Goal: Task Accomplishment & Management: Use online tool/utility

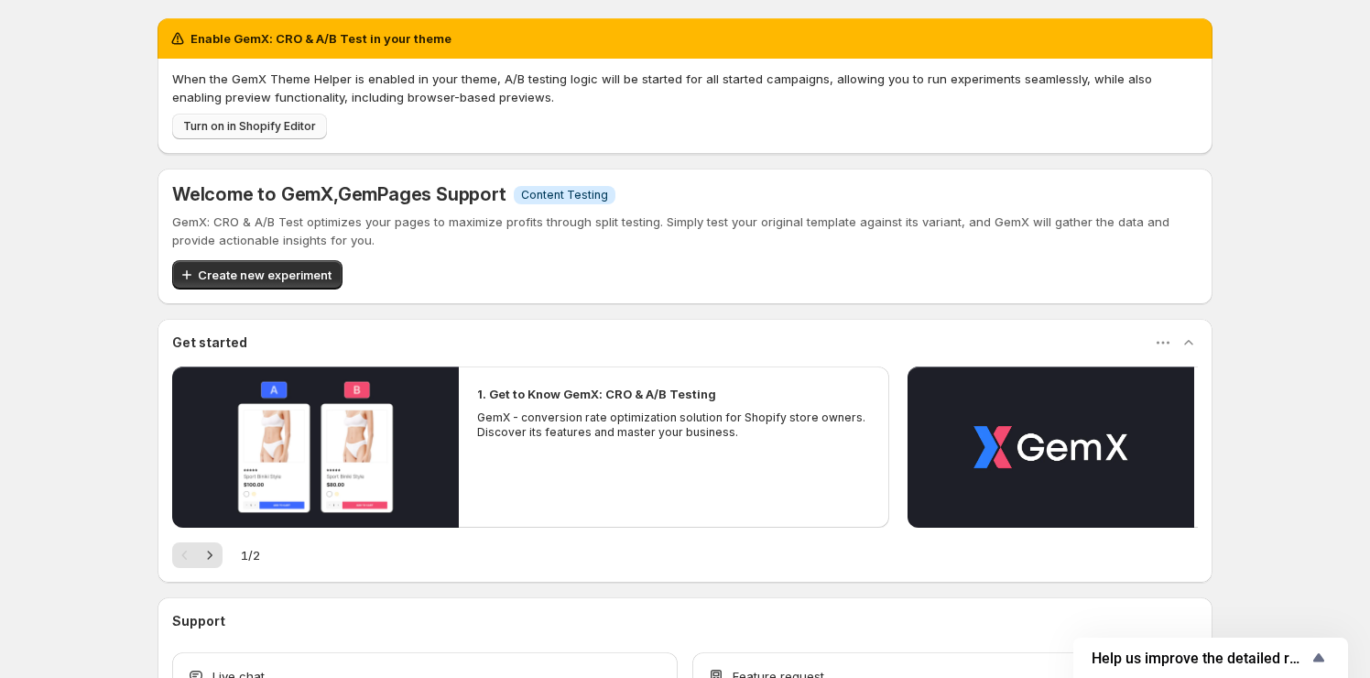
click at [310, 130] on span "Turn on in Shopify Editor" at bounding box center [249, 126] width 133 height 15
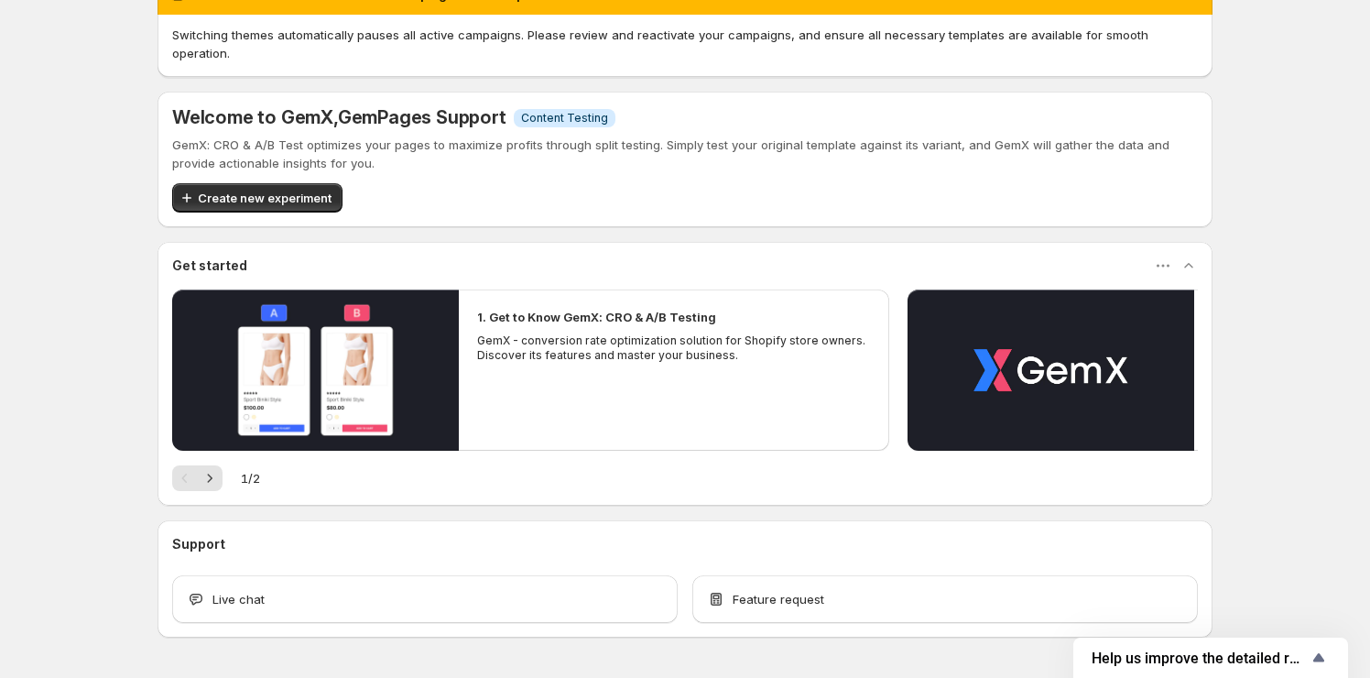
scroll to position [83, 0]
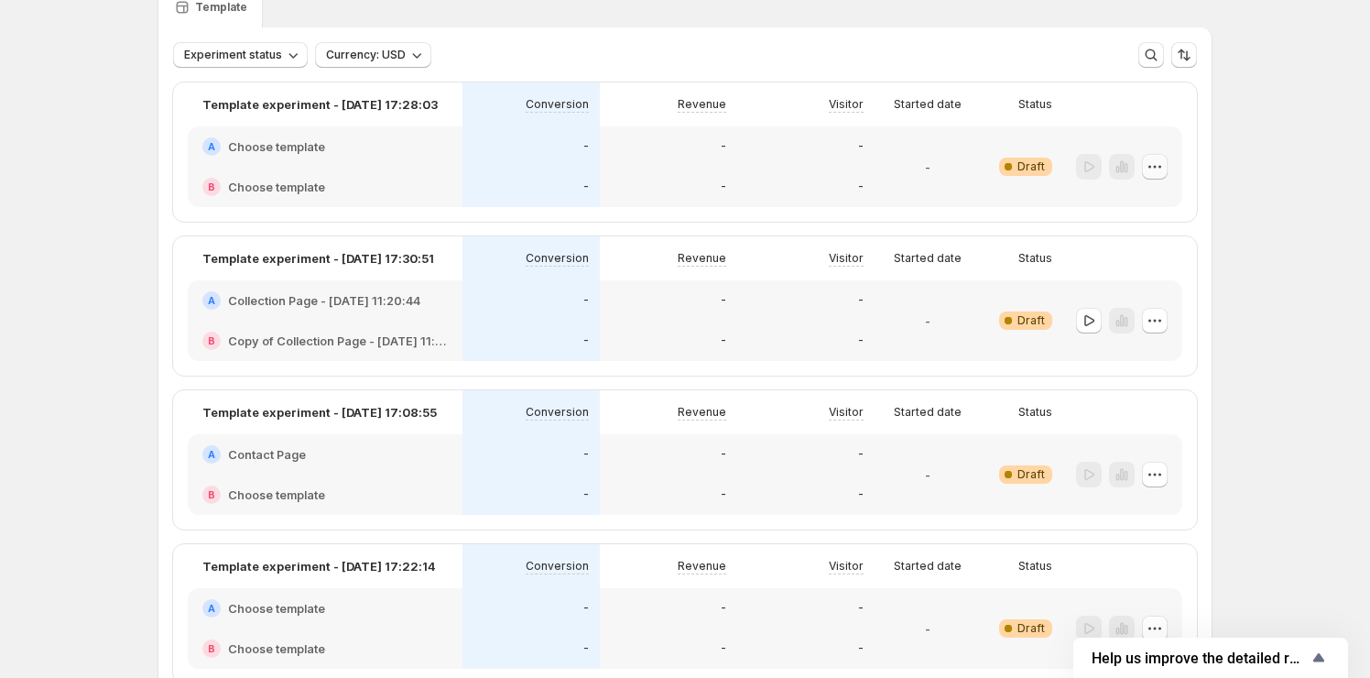
click at [1151, 161] on icon "button" at bounding box center [1155, 167] width 18 height 18
click at [1148, 192] on button "Edit" at bounding box center [1160, 203] width 124 height 29
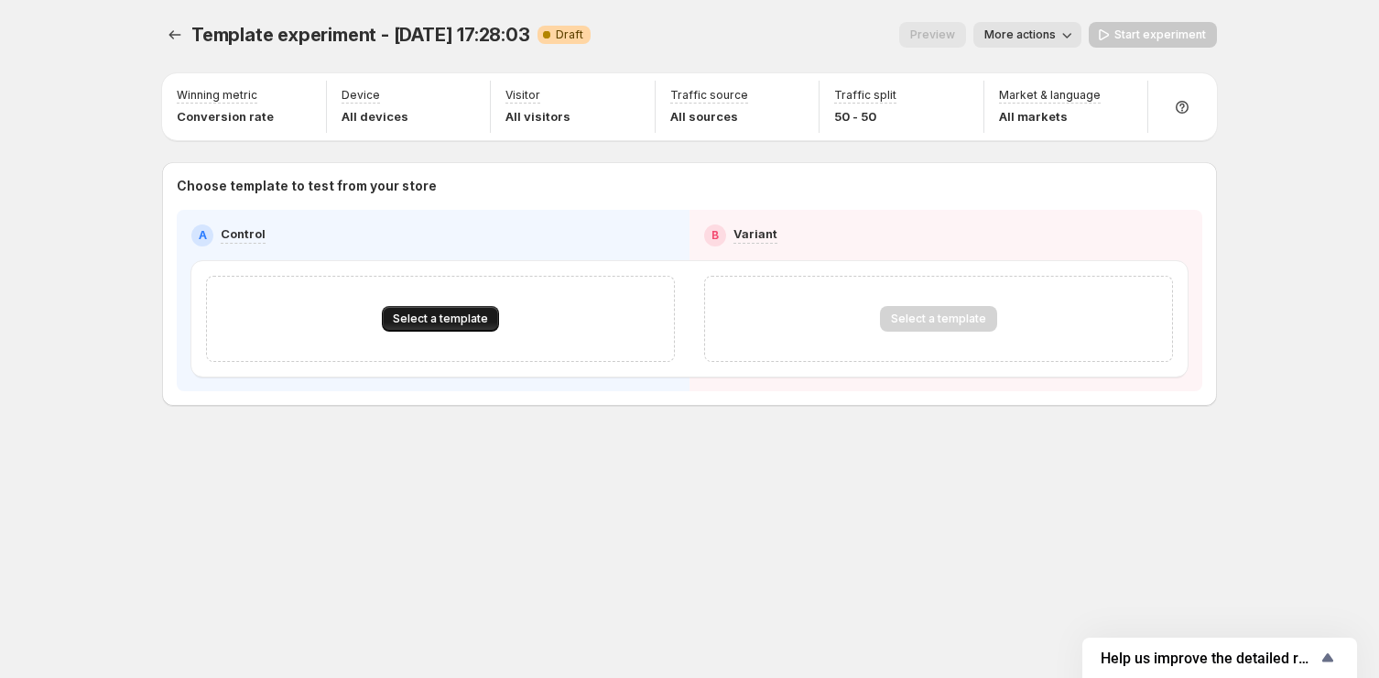
click at [463, 316] on span "Select a template" at bounding box center [440, 318] width 95 height 15
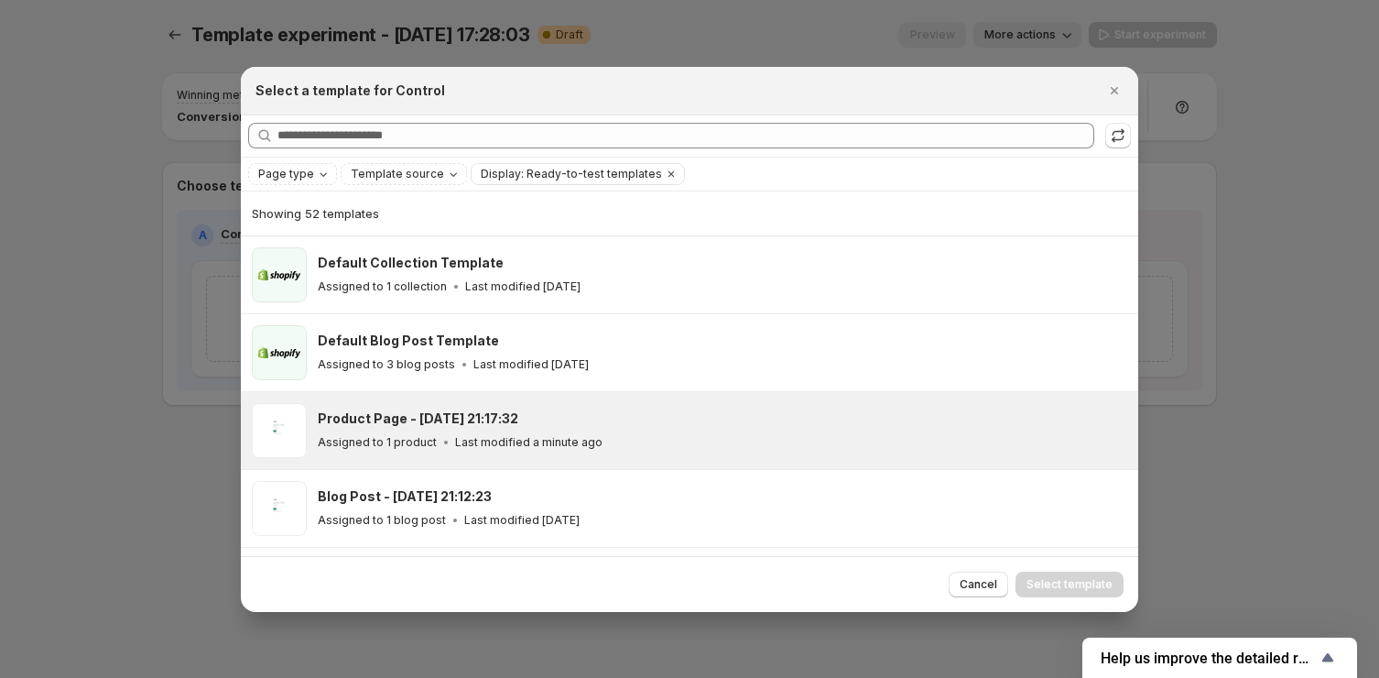
click at [466, 441] on p "Last modified a minute ago" at bounding box center [528, 442] width 147 height 15
click at [1058, 582] on span "Select template" at bounding box center [1070, 584] width 86 height 15
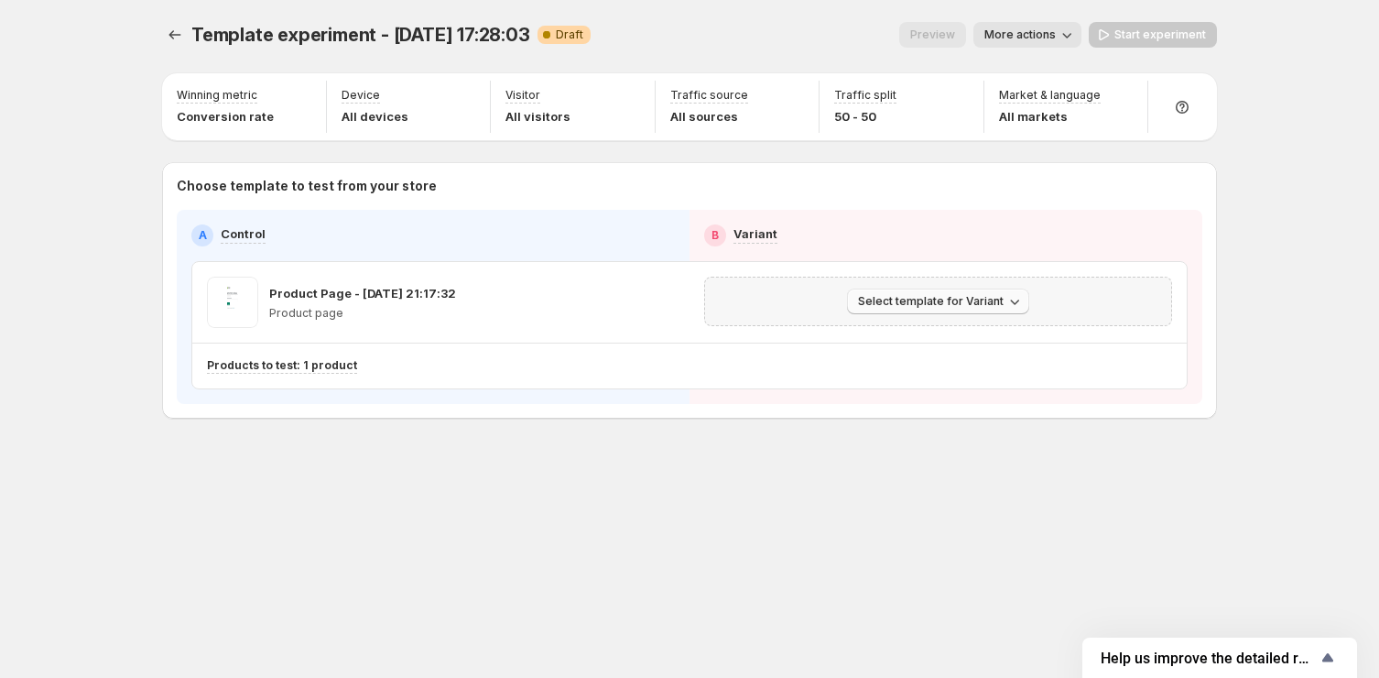
click at [943, 303] on span "Select template for Variant" at bounding box center [931, 301] width 146 height 15
click at [915, 345] on span "Select an existing template" at bounding box center [941, 339] width 187 height 18
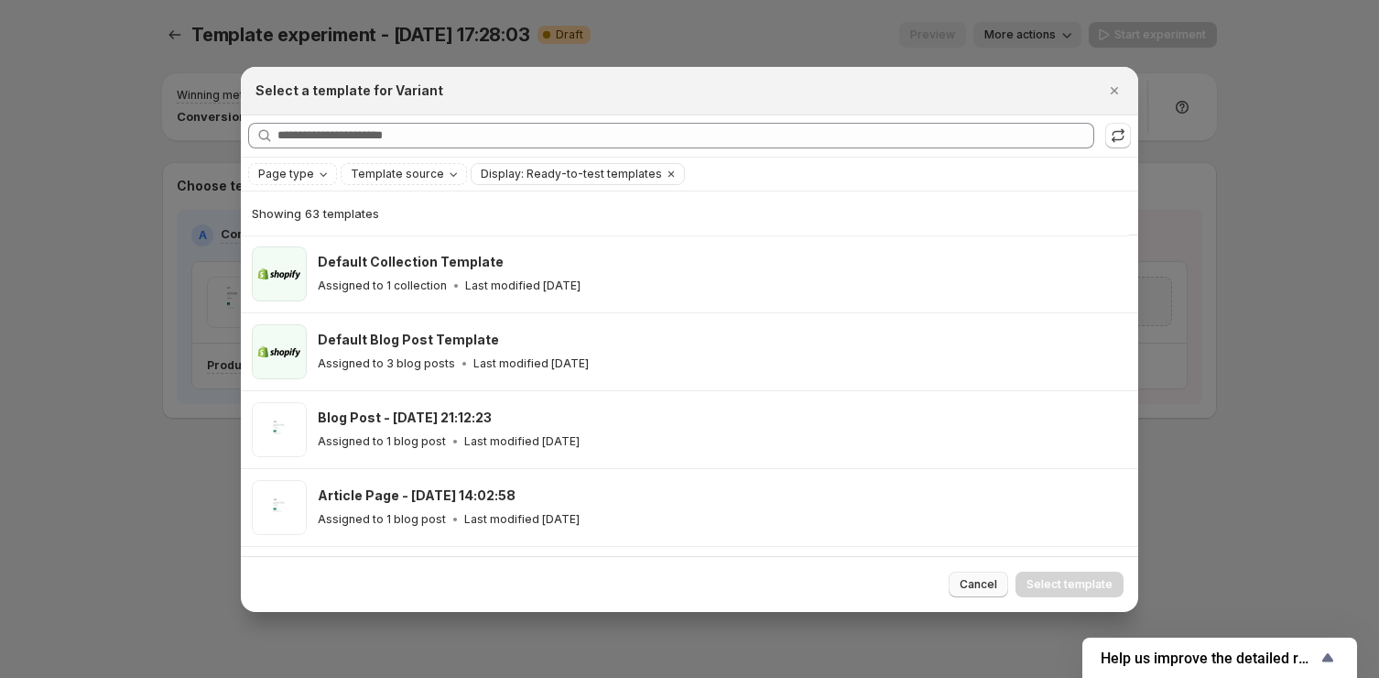
click at [980, 587] on span "Cancel" at bounding box center [979, 584] width 38 height 15
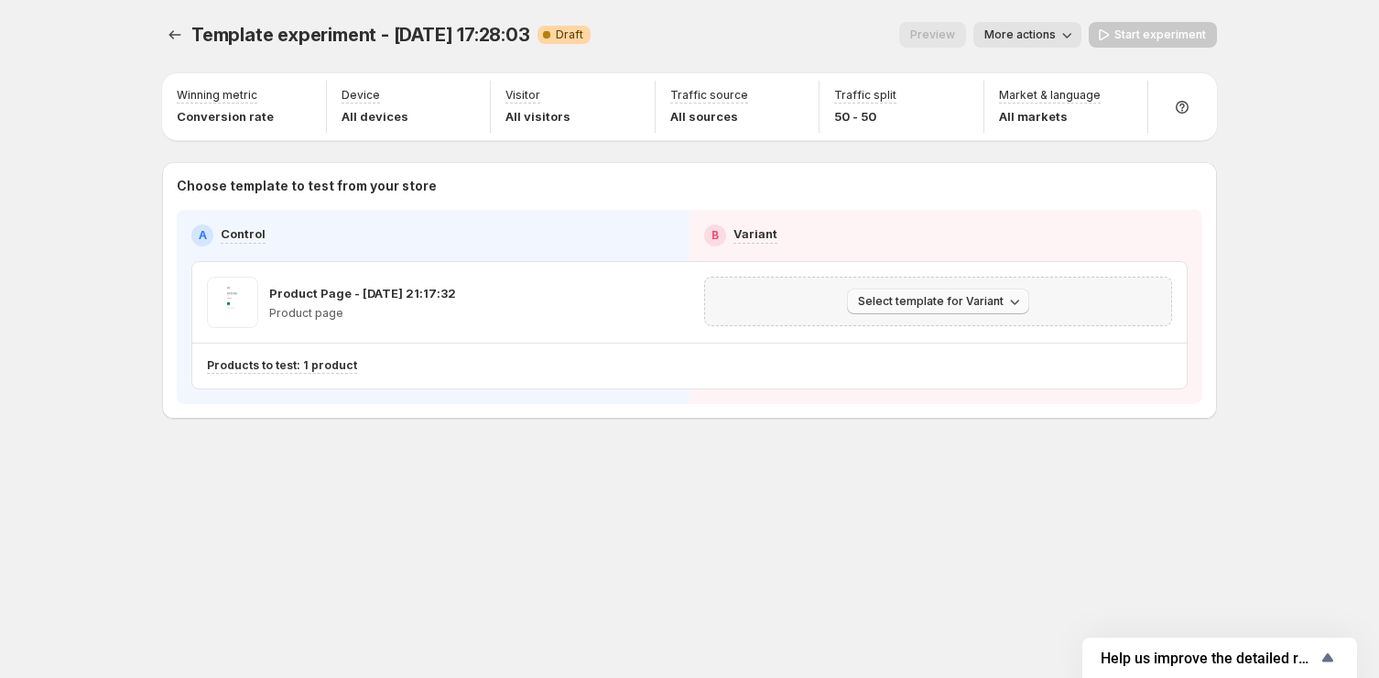
click at [959, 303] on span "Select template for Variant" at bounding box center [931, 301] width 146 height 15
click at [928, 338] on span "Select an existing template" at bounding box center [925, 339] width 155 height 15
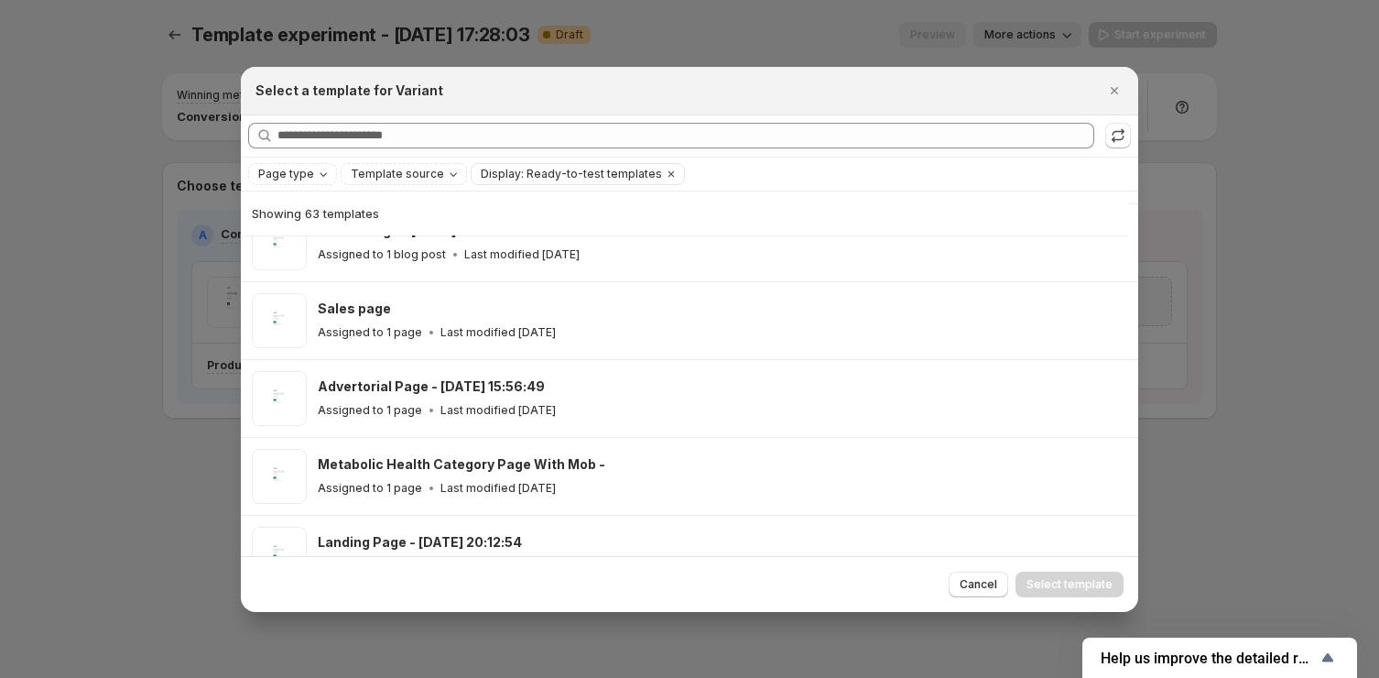
scroll to position [960, 0]
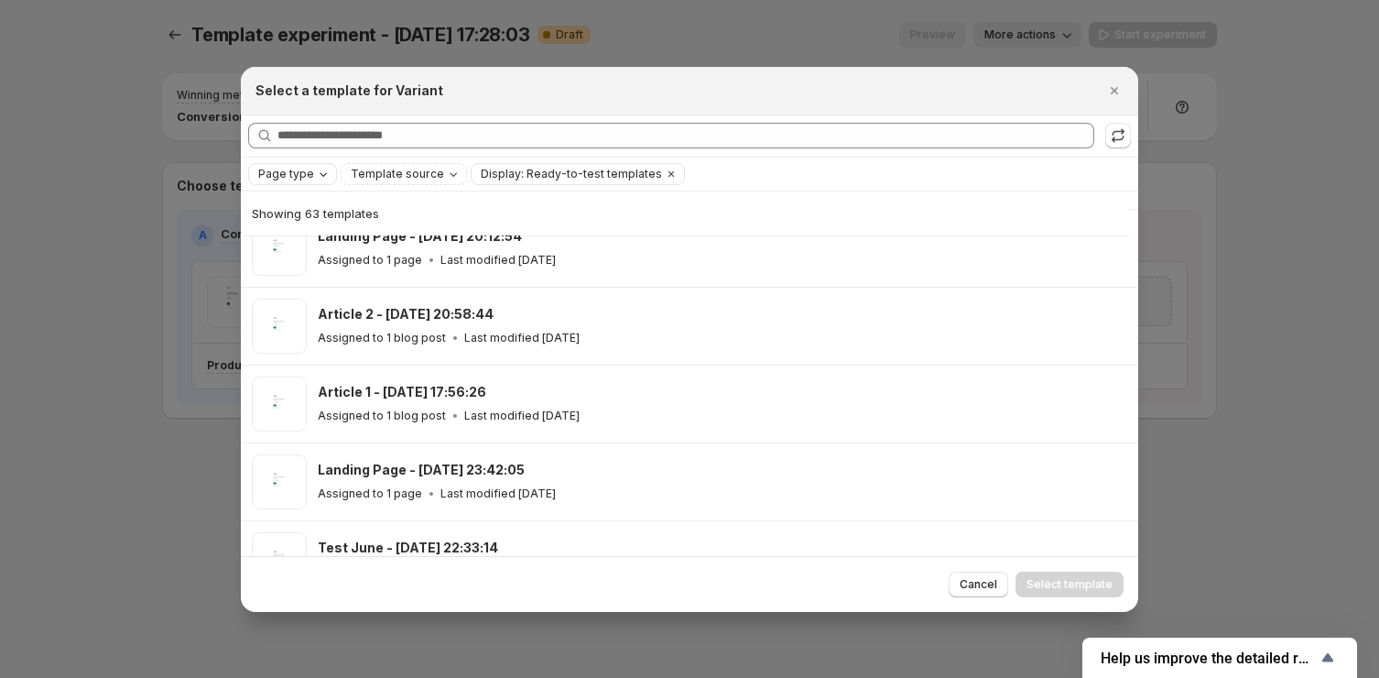
click at [316, 170] on icon "Page type" at bounding box center [323, 174] width 15 height 15
click at [307, 253] on span "Product page" at bounding box center [322, 252] width 78 height 15
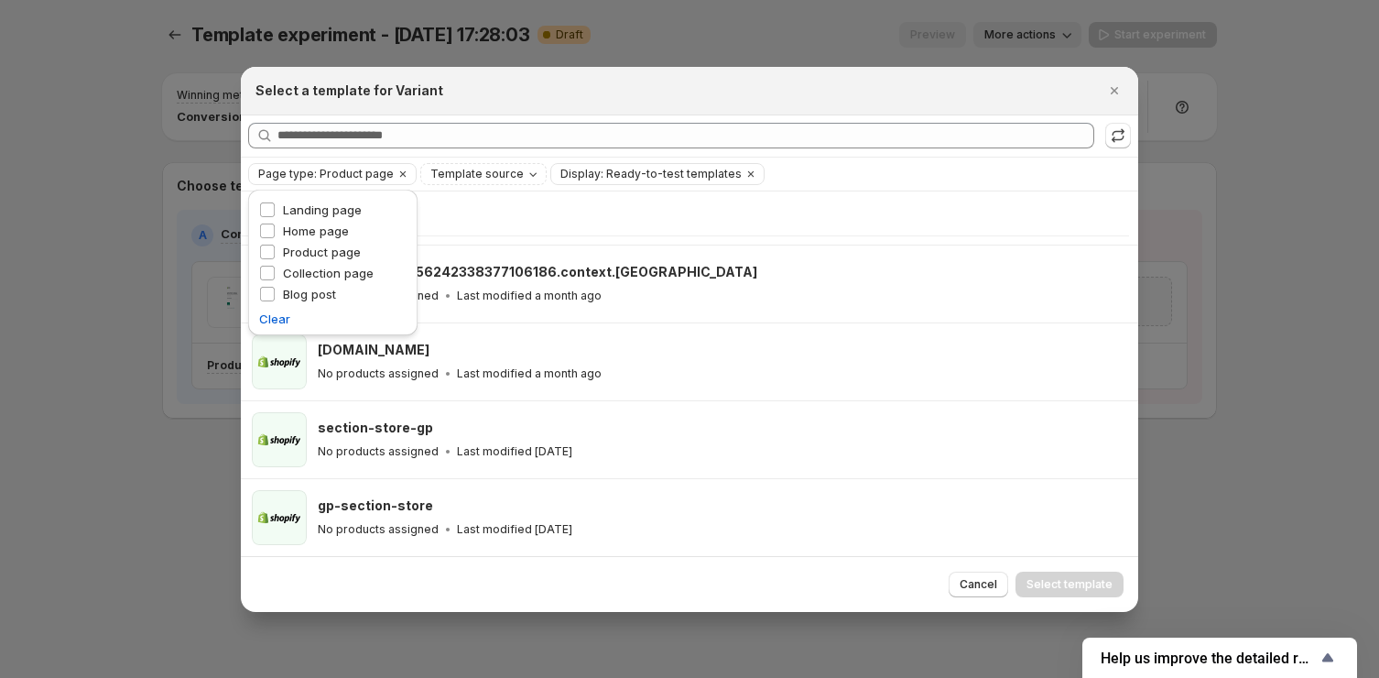
click at [696, 217] on div "Showing 14 templates" at bounding box center [685, 213] width 866 height 18
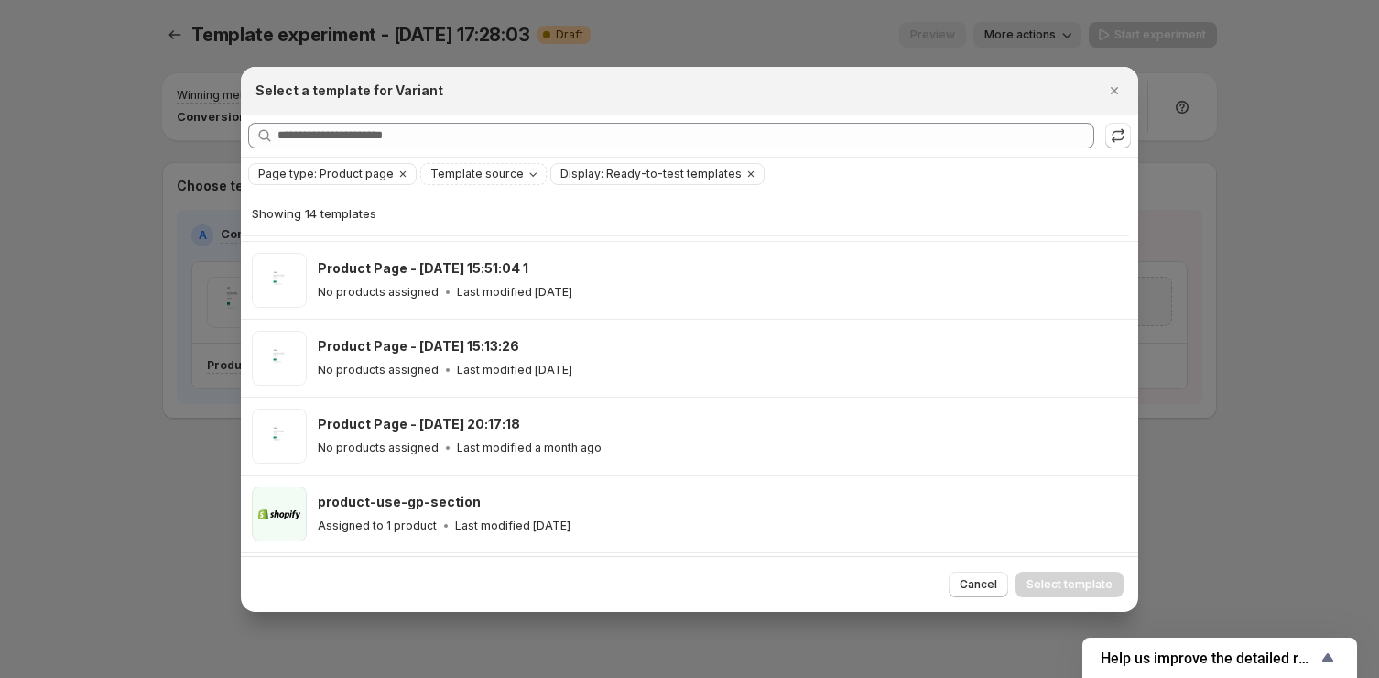
scroll to position [610, 0]
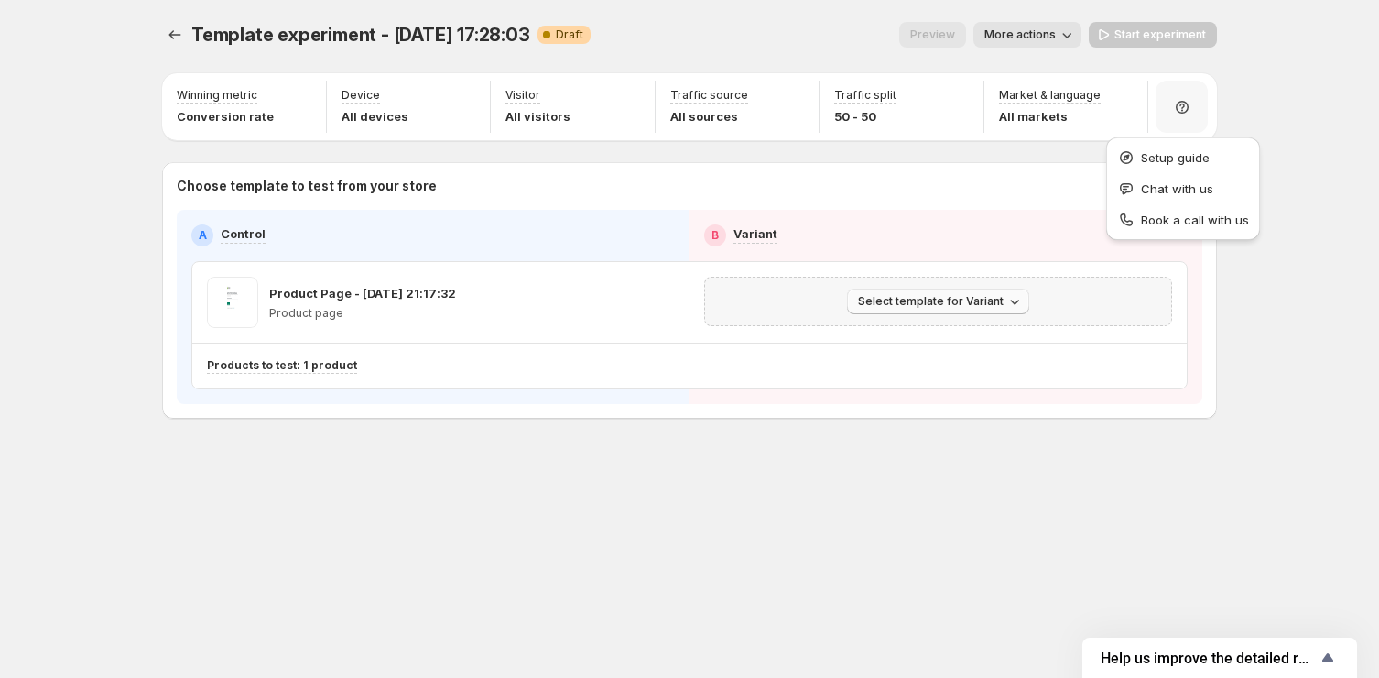
click at [942, 302] on span "Select template for Variant" at bounding box center [931, 301] width 146 height 15
click at [865, 351] on button "Select an existing template" at bounding box center [942, 338] width 198 height 29
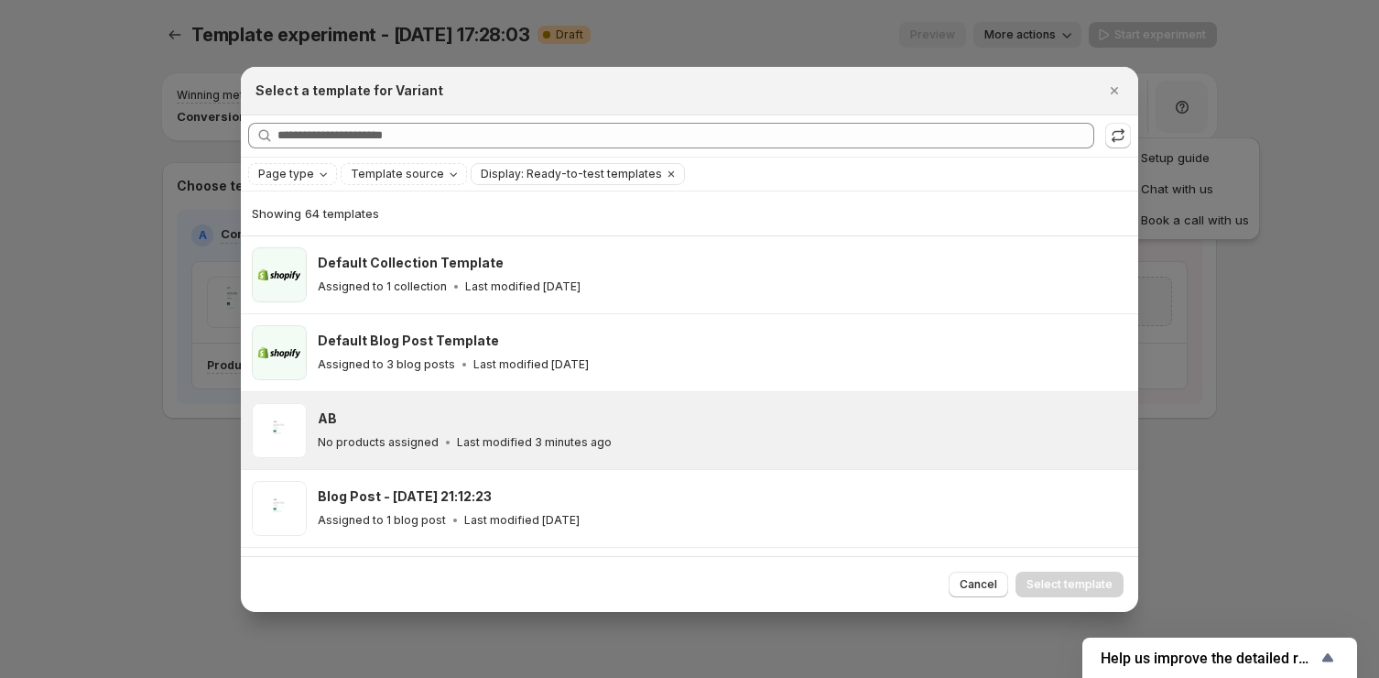
click at [361, 446] on p "No products assigned" at bounding box center [378, 442] width 121 height 15
click at [1087, 571] on button "Select template" at bounding box center [1070, 584] width 108 height 26
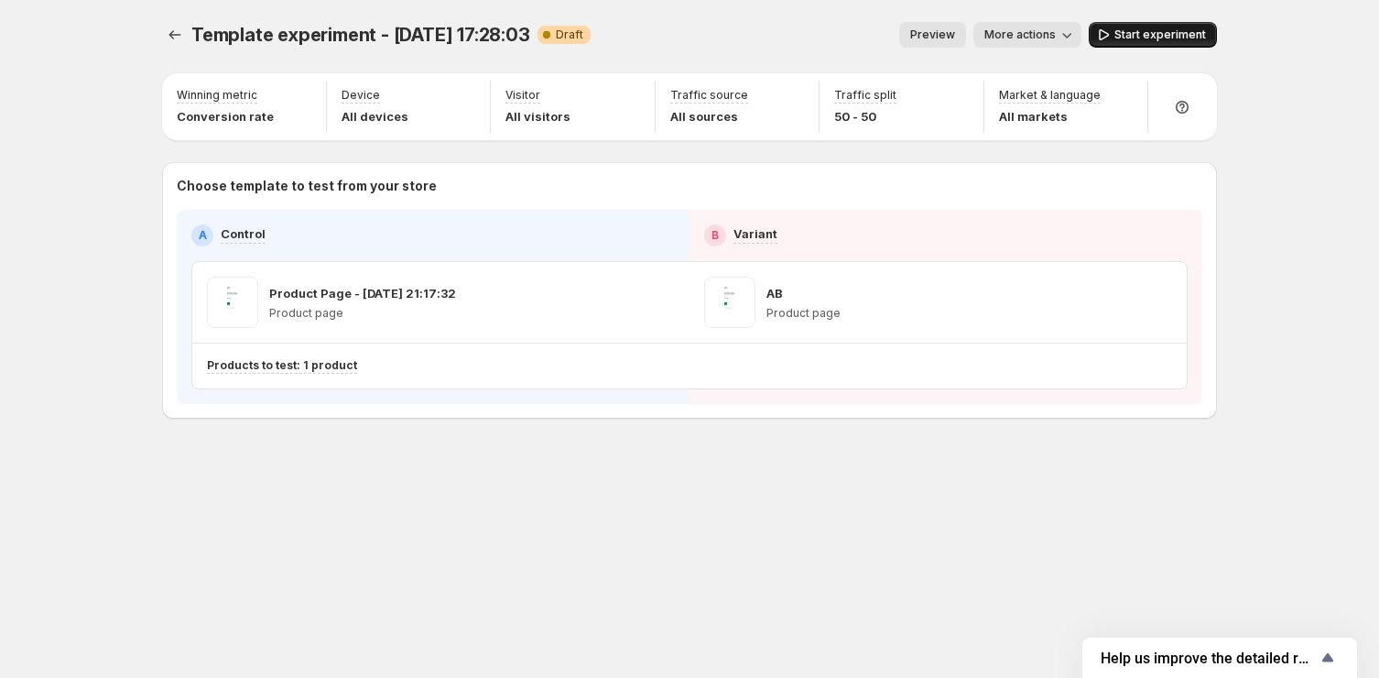
click at [1160, 39] on span "Start experiment" at bounding box center [1161, 34] width 92 height 15
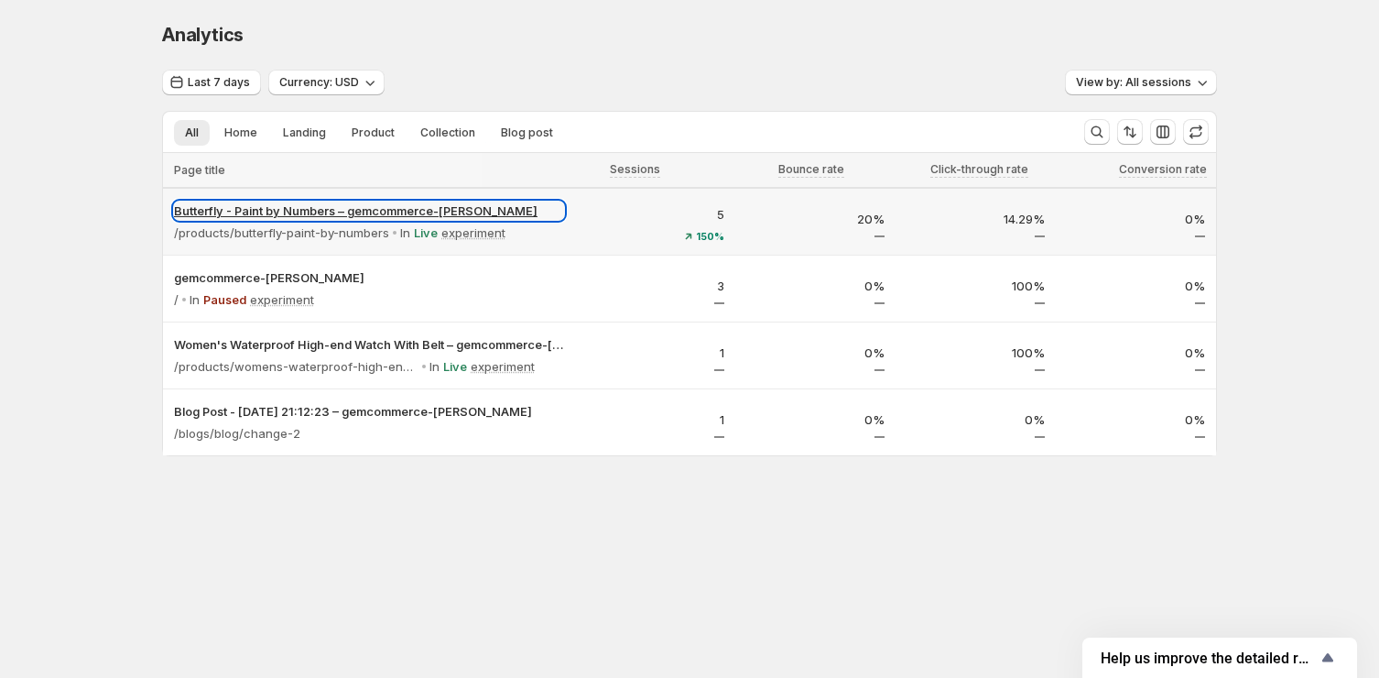
click at [326, 212] on p "Butterfly - Paint by Numbers – gemcommerce-[PERSON_NAME]" at bounding box center [369, 210] width 390 height 18
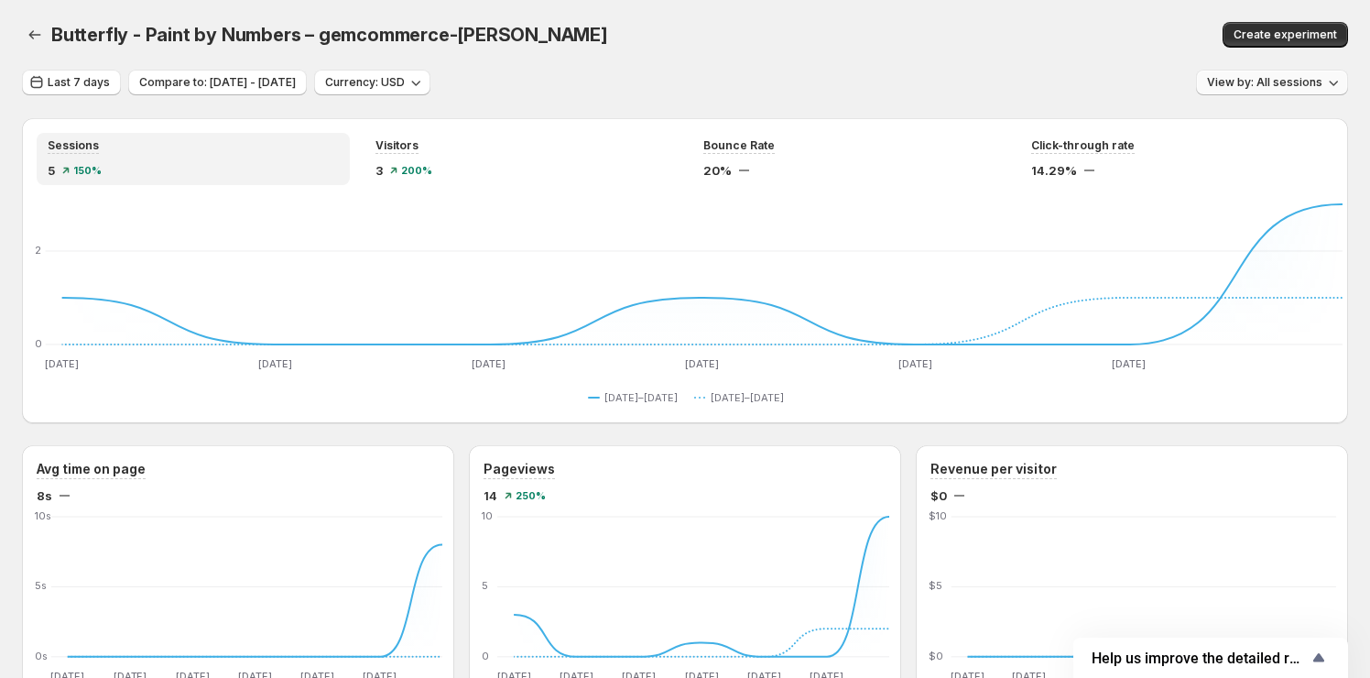
click at [1284, 79] on span "View by: All sessions" at bounding box center [1264, 82] width 115 height 15
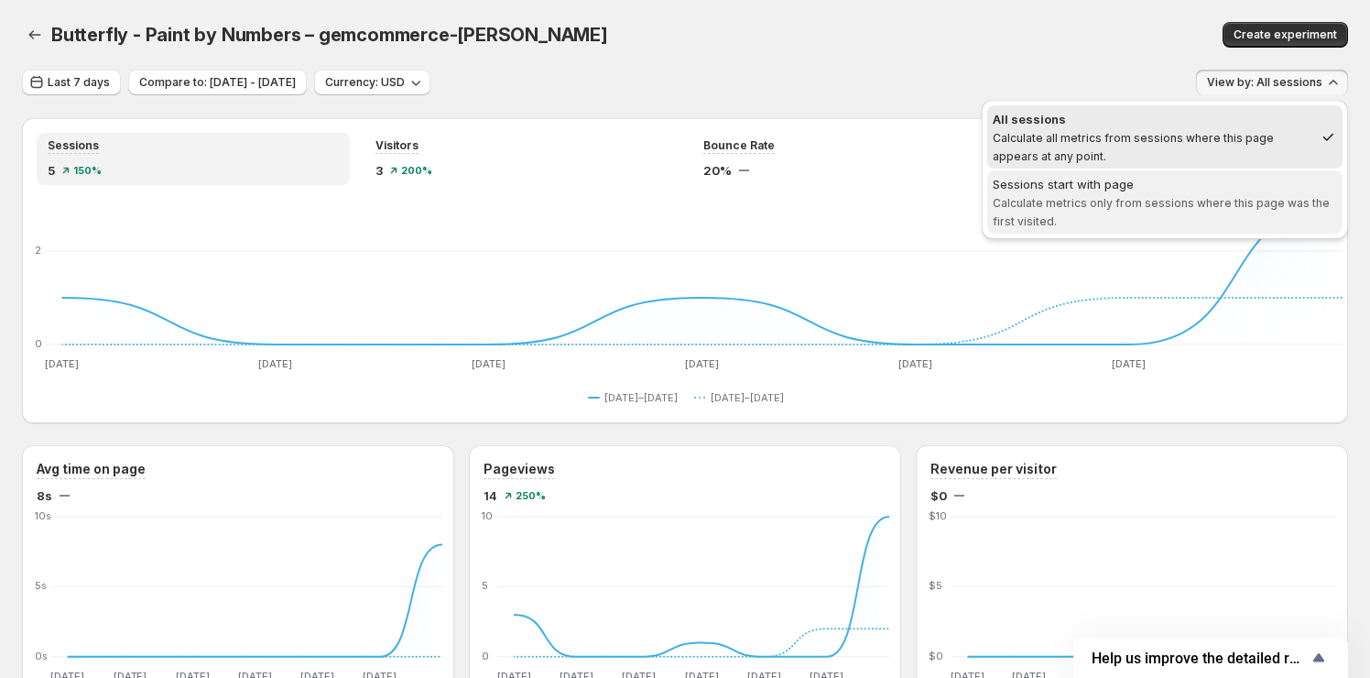
click at [1111, 209] on span "Sessions start with page Calculate metrics only from sessions where this page w…" at bounding box center [1165, 202] width 344 height 55
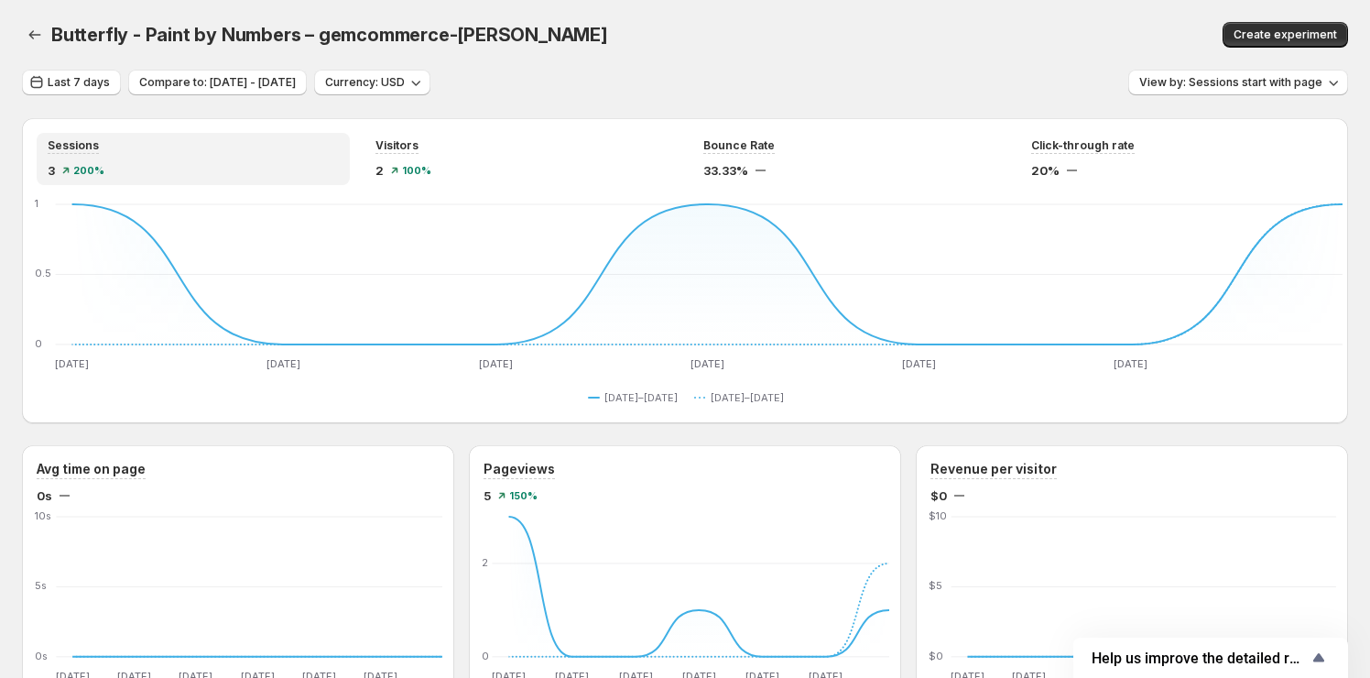
click at [27, 37] on icon "button" at bounding box center [35, 35] width 18 height 18
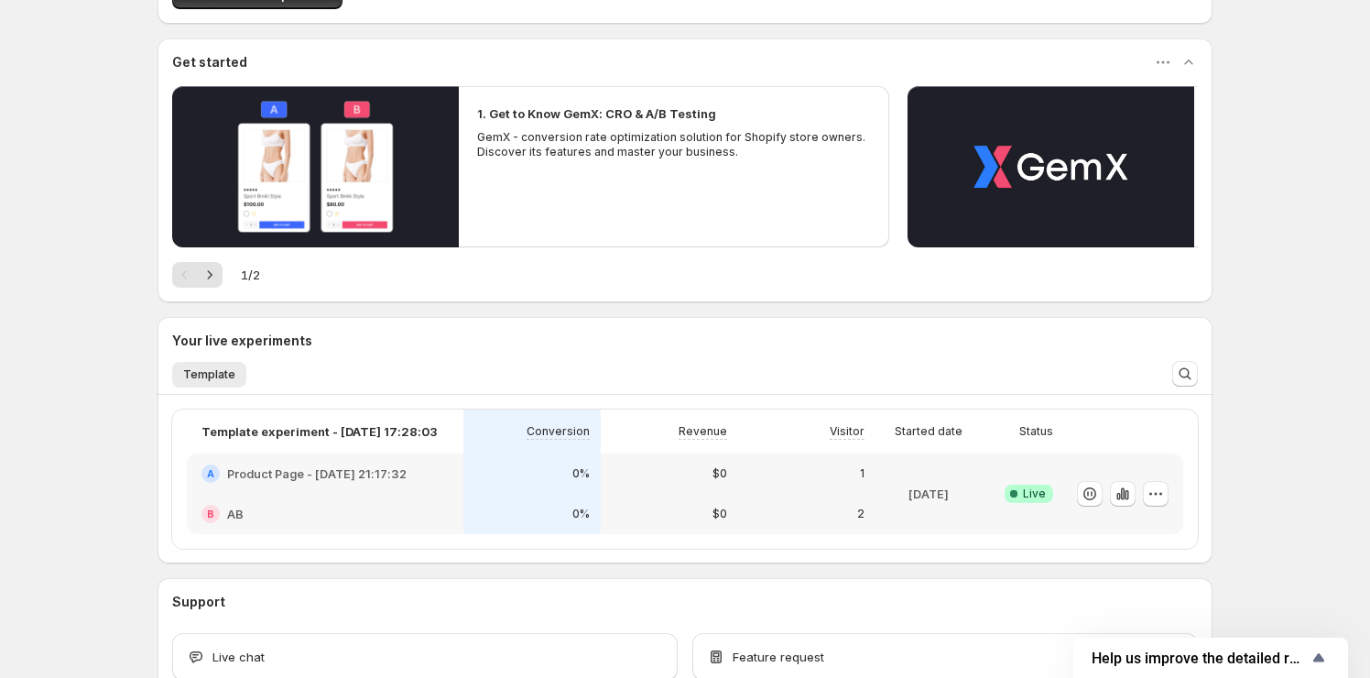
scroll to position [345, 0]
